Goal: Task Accomplishment & Management: Manage account settings

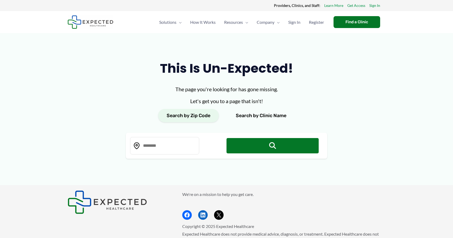
type input "*****"
click at [299, 22] on span "Sign In" at bounding box center [294, 22] width 12 height 19
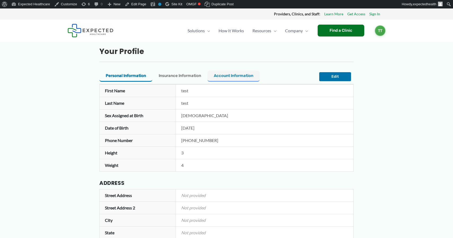
click at [238, 77] on span "Account Information" at bounding box center [233, 75] width 39 height 5
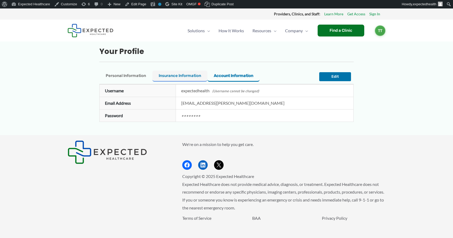
click at [173, 77] on span "Insurance Information" at bounding box center [180, 75] width 42 height 5
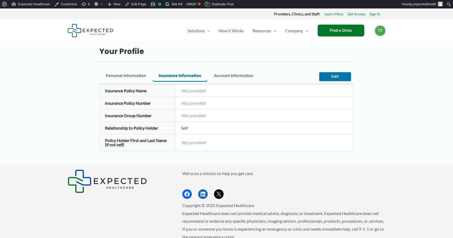
click at [144, 71] on div "Personal Information Personal Insurance Information Insurance Account Informati…" at bounding box center [206, 77] width 215 height 14
click at [139, 74] on span "Personal Information" at bounding box center [126, 75] width 40 height 5
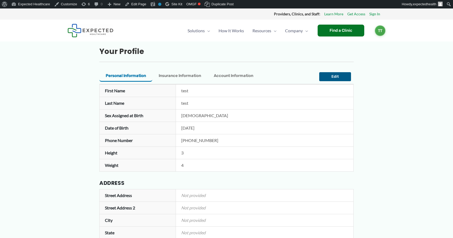
click at [344, 75] on button "Edit" at bounding box center [335, 76] width 32 height 9
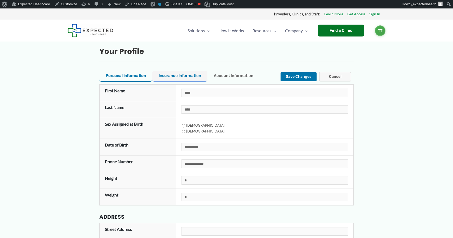
click at [194, 79] on button "Insurance Information Insurance" at bounding box center [179, 76] width 55 height 11
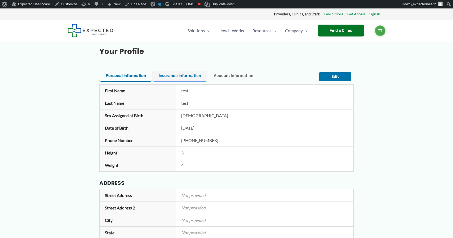
click at [191, 74] on span "Insurance Information" at bounding box center [180, 75] width 42 height 5
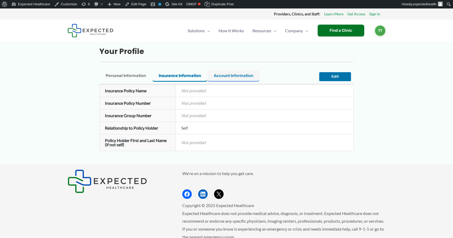
click at [243, 73] on button "Account Information Account" at bounding box center [233, 76] width 52 height 11
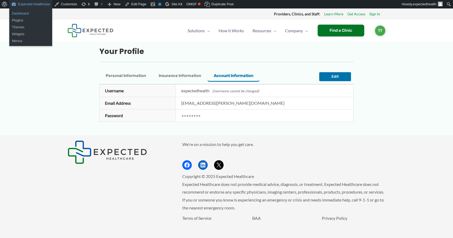
click at [31, 15] on link "Dashboard" at bounding box center [30, 13] width 43 height 7
